Goal: Entertainment & Leisure: Consume media (video, audio)

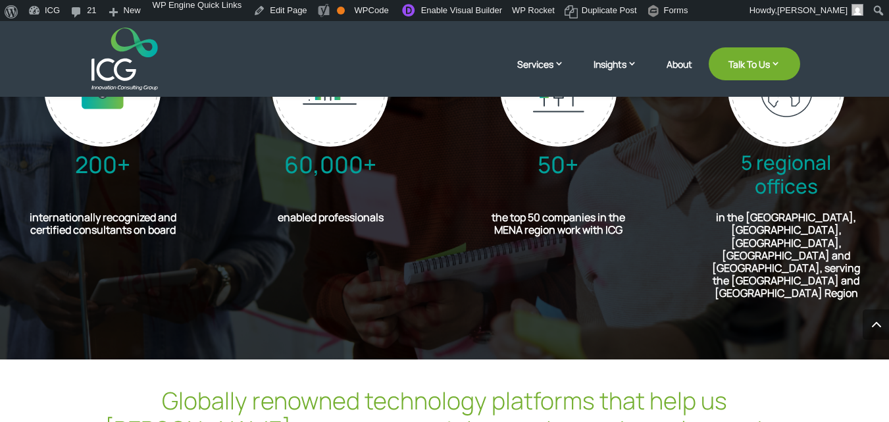
scroll to position [3211, 0]
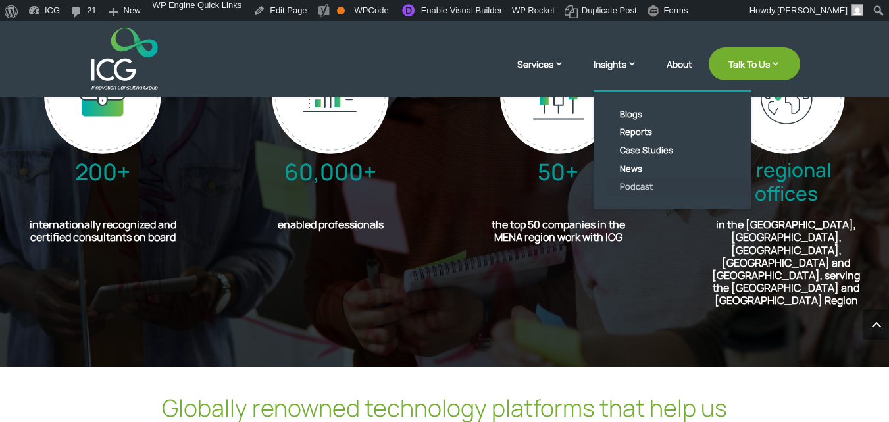
click at [639, 190] on link "Podcast" at bounding box center [681, 187] width 151 height 18
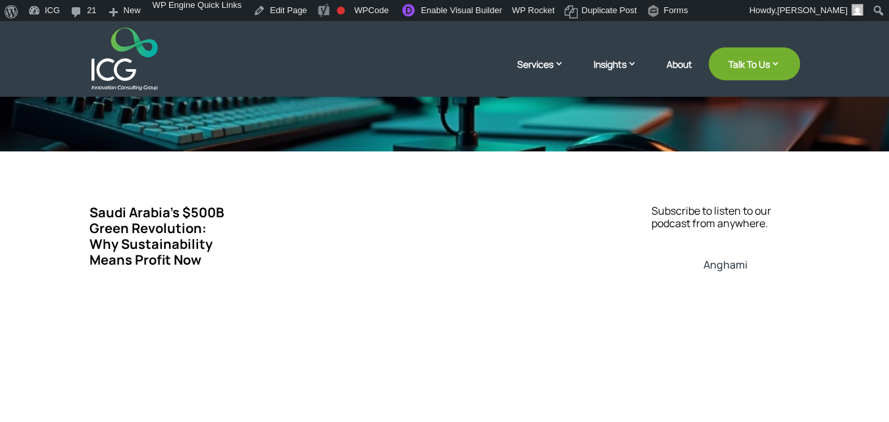
scroll to position [241, 0]
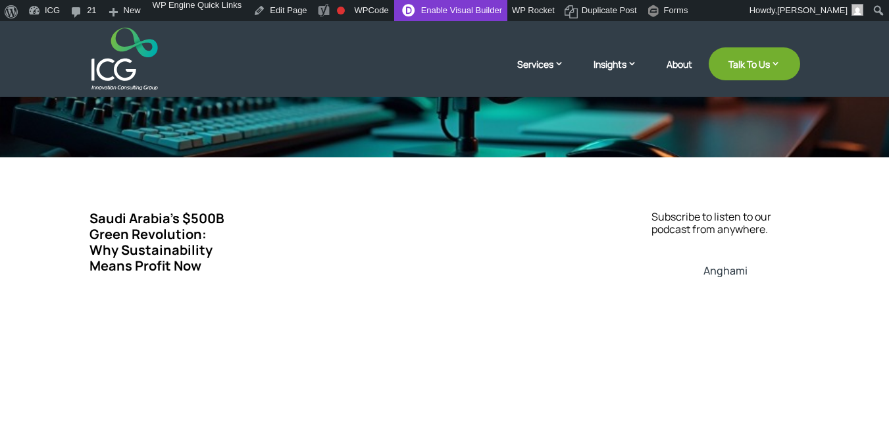
click at [454, 14] on link "Enable Visual Builder" at bounding box center [450, 10] width 113 height 21
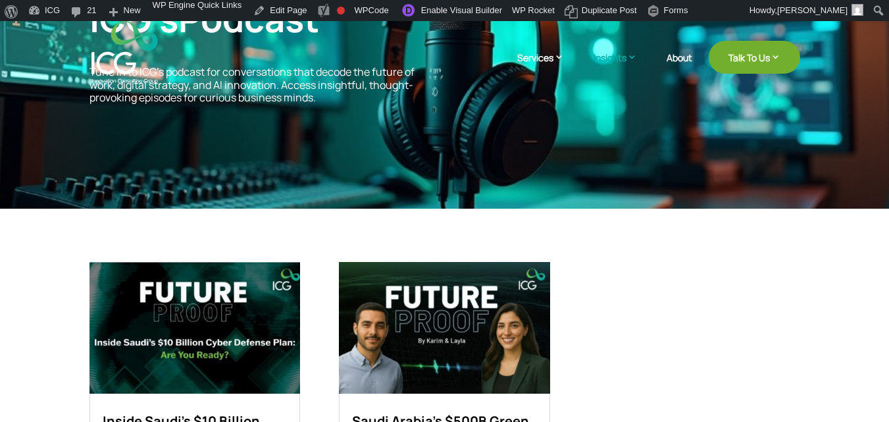
scroll to position [241, 0]
